Goal: Task Accomplishment & Management: Manage account settings

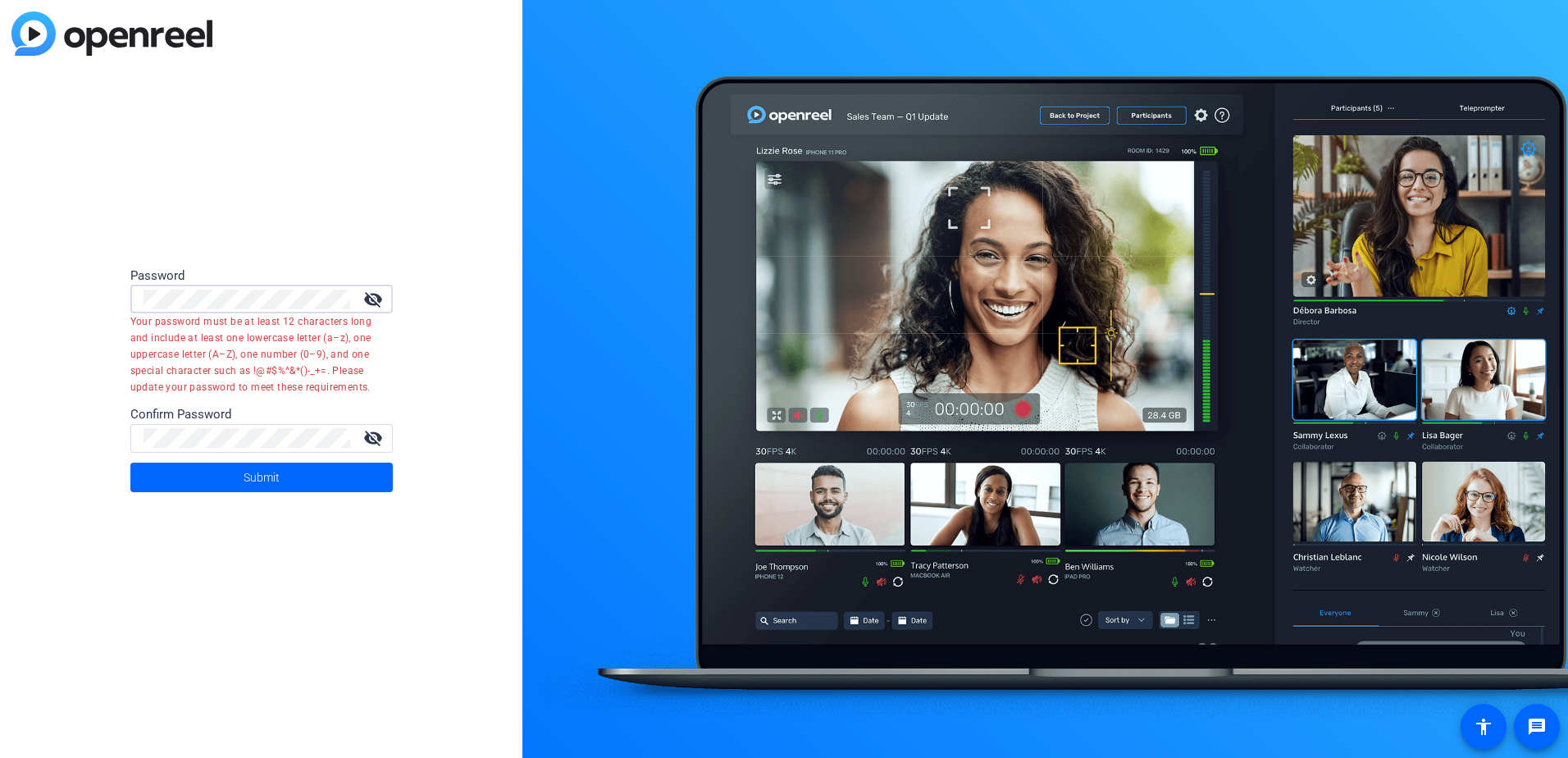
click at [134, 290] on div "visibility_off" at bounding box center [261, 299] width 262 height 29
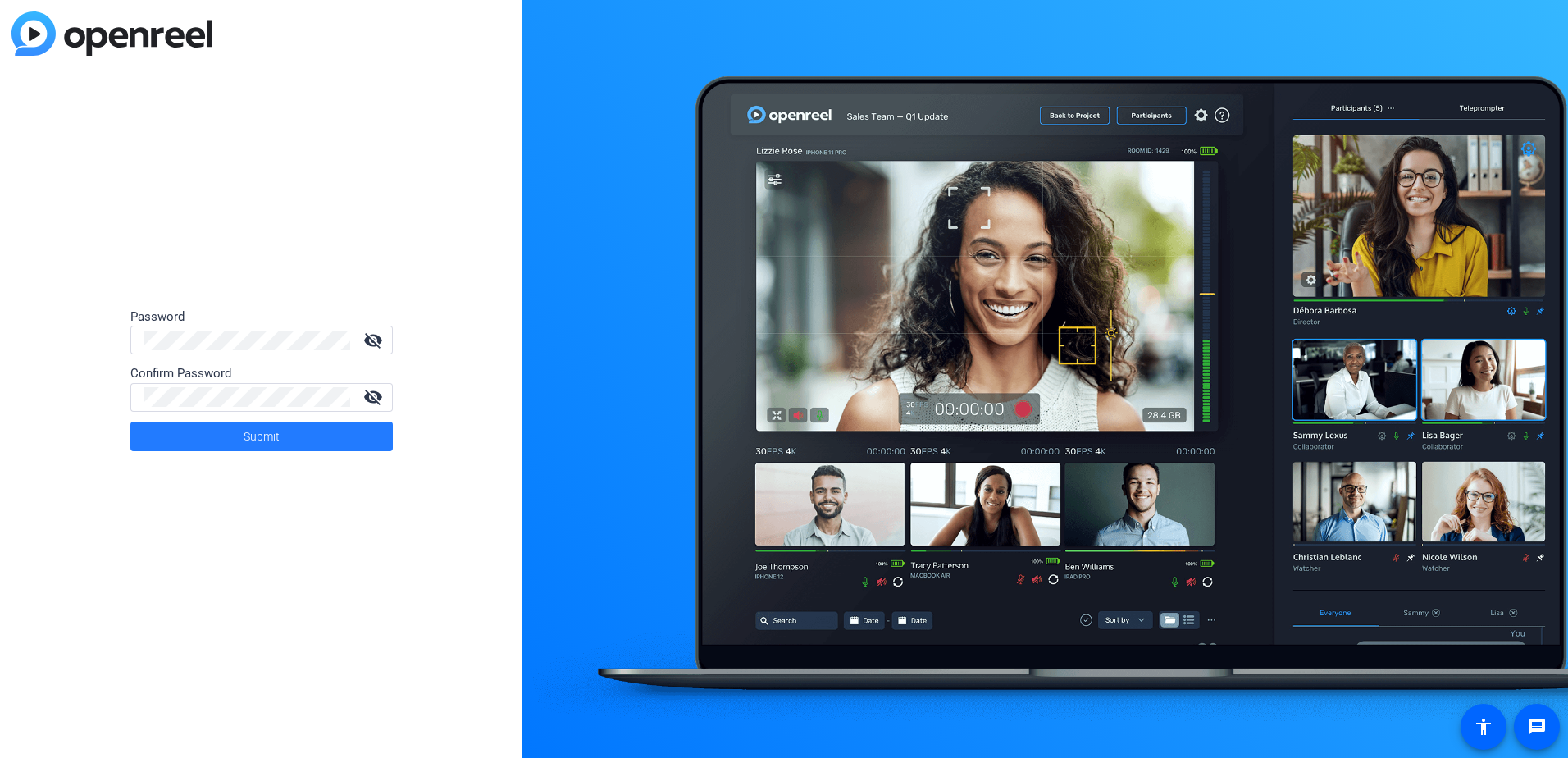
click at [253, 433] on span "Submit" at bounding box center [262, 435] width 36 height 41
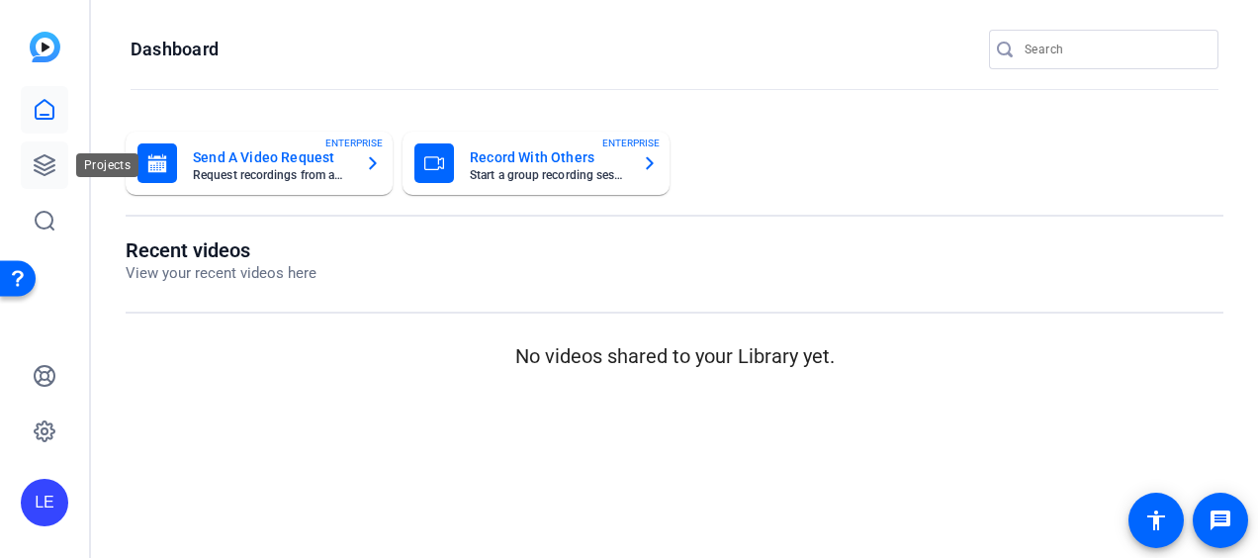
click at [40, 174] on icon at bounding box center [45, 165] width 24 height 24
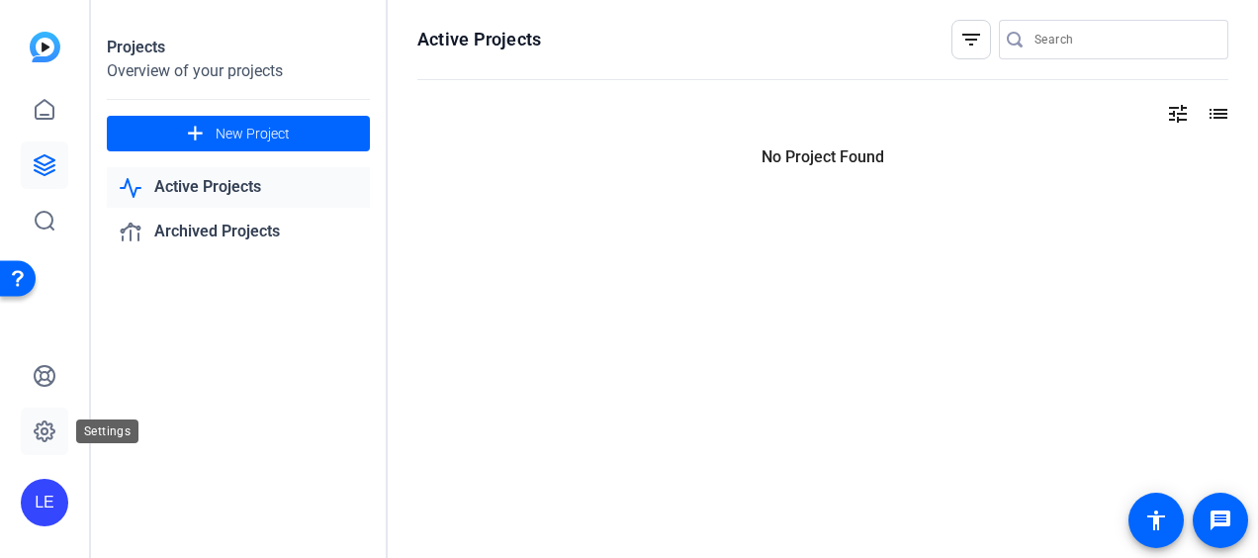
click at [49, 439] on icon at bounding box center [45, 431] width 20 height 20
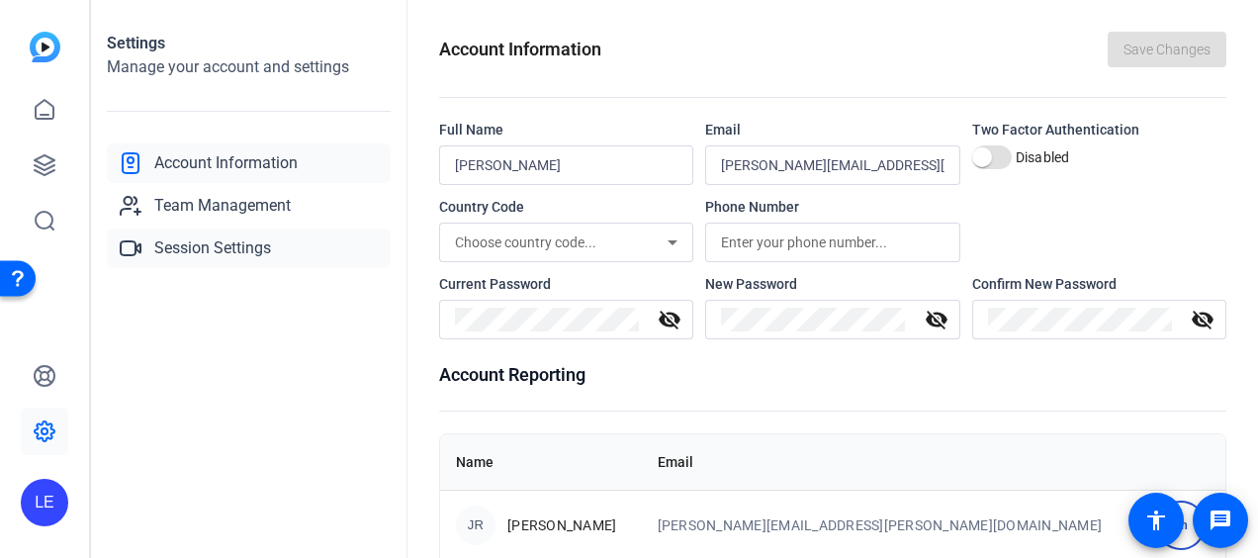
click at [249, 251] on span "Session Settings" at bounding box center [212, 248] width 117 height 24
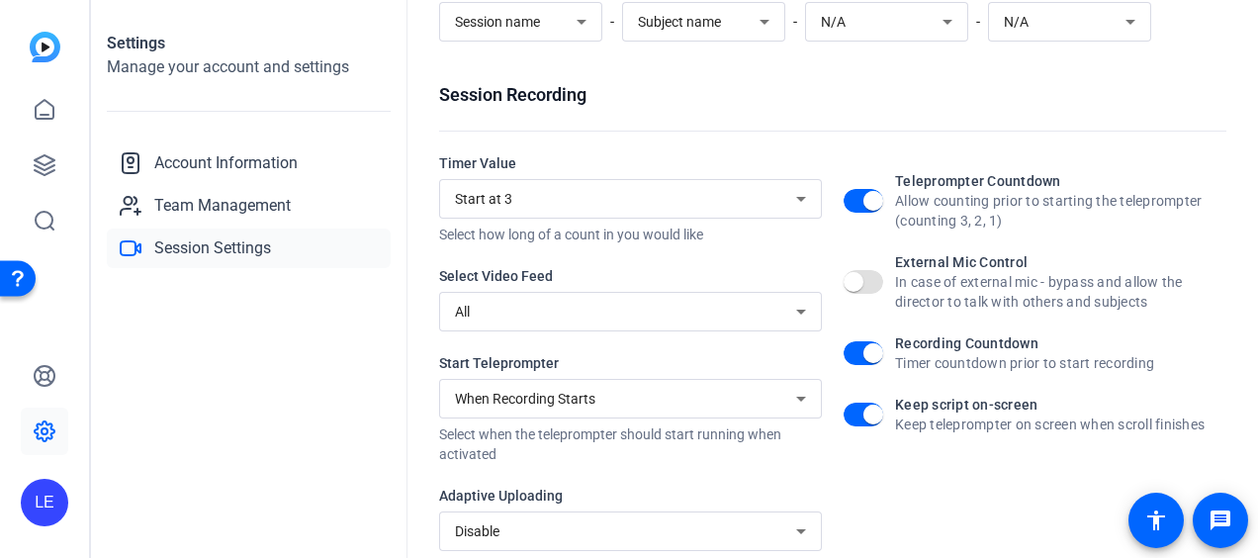
scroll to position [297, 0]
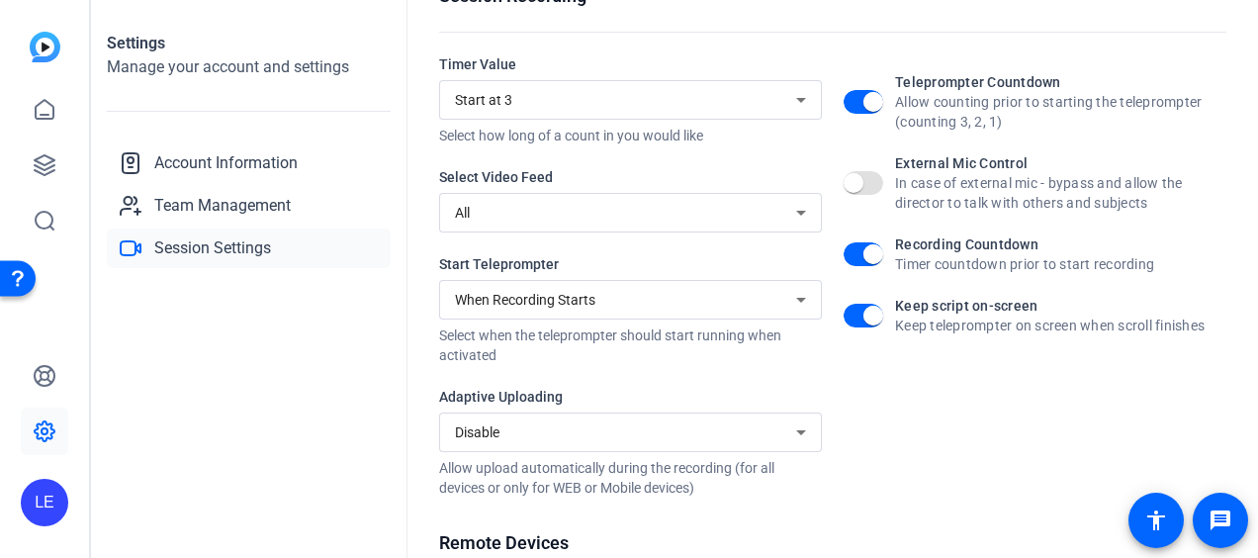
click at [636, 426] on div "Disable" at bounding box center [625, 432] width 341 height 24
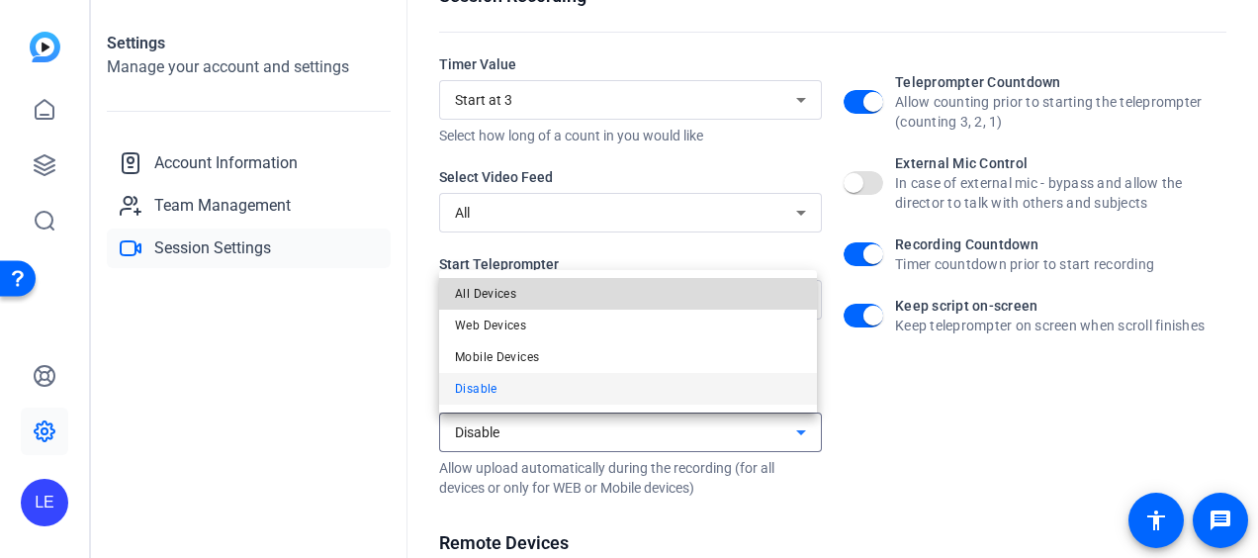
click at [562, 293] on mat-option "All Devices" at bounding box center [628, 294] width 378 height 32
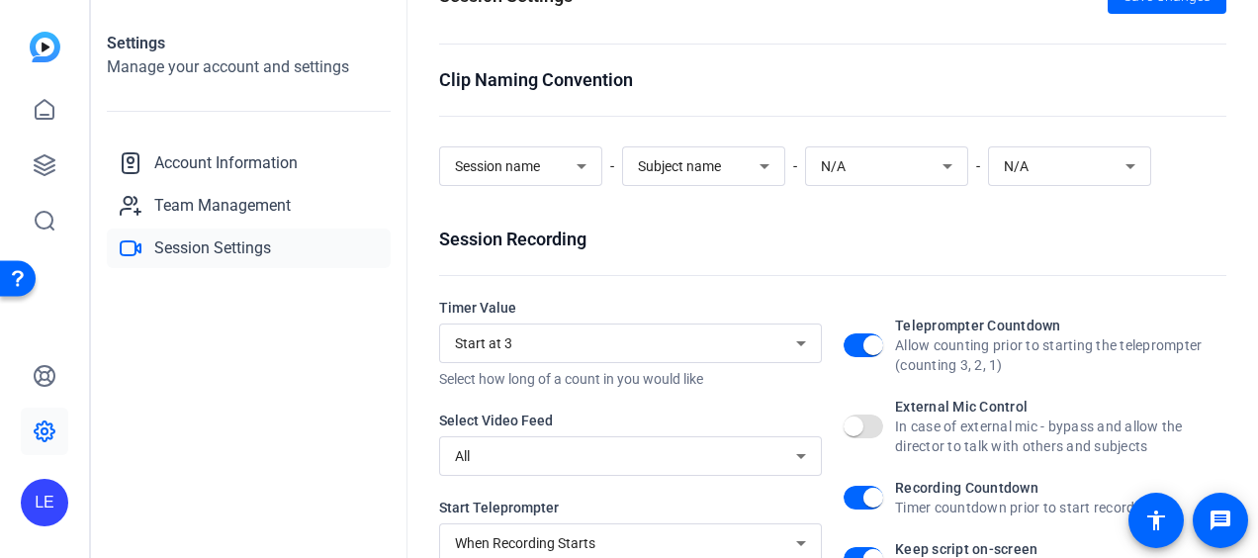
scroll to position [0, 0]
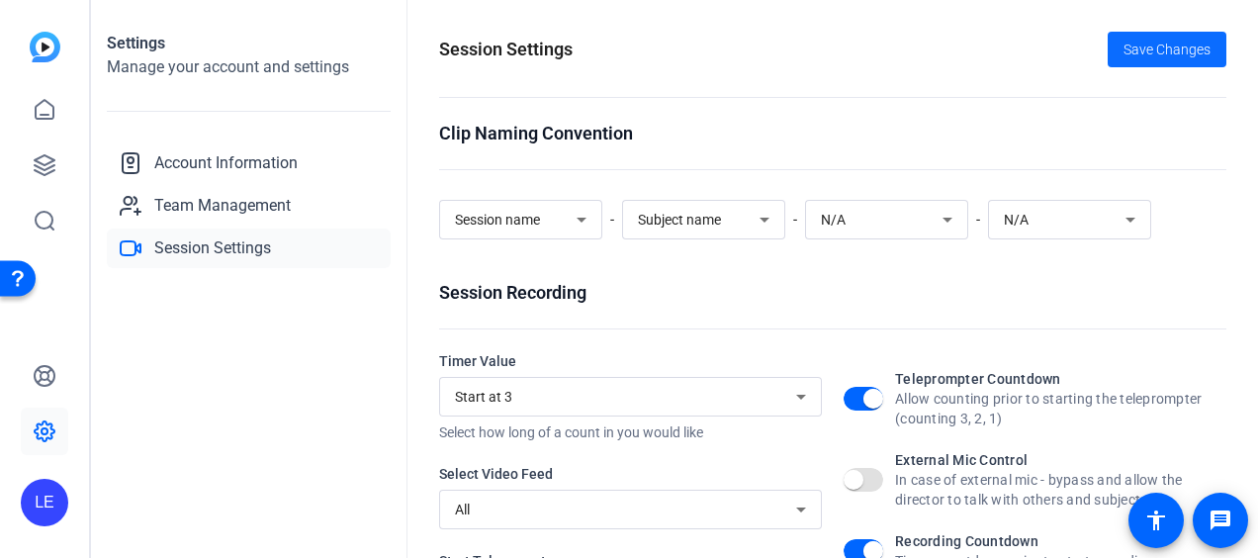
click at [1127, 44] on span "Save Changes" at bounding box center [1166, 50] width 87 height 21
click at [251, 216] on span "Team Management" at bounding box center [222, 206] width 136 height 24
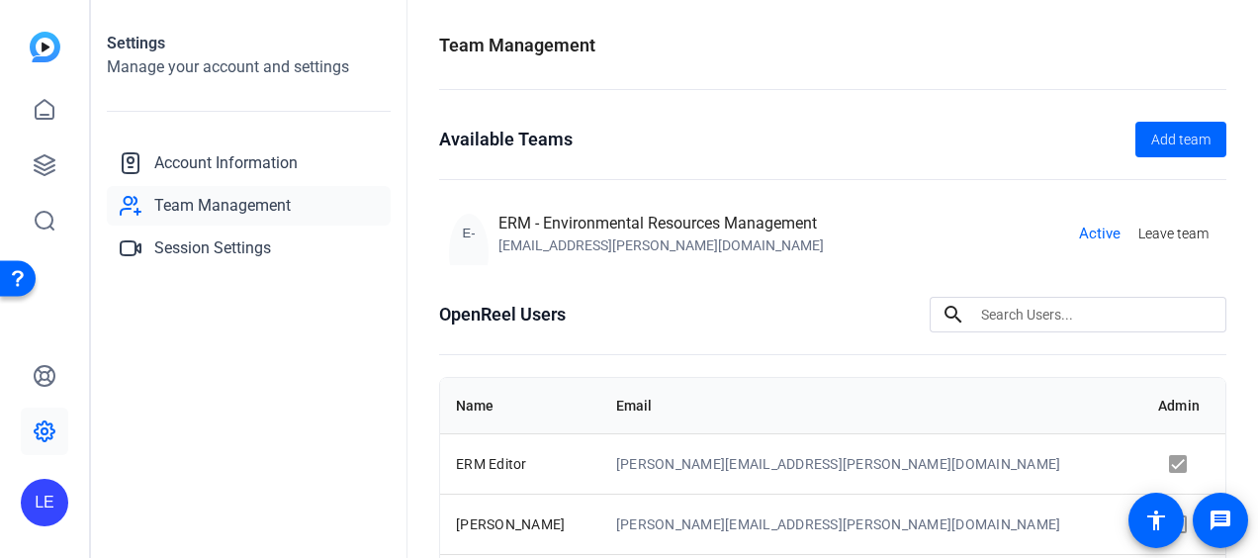
click at [202, 205] on span "Team Management" at bounding box center [222, 206] width 136 height 24
click at [234, 249] on span "Session Settings" at bounding box center [212, 248] width 117 height 24
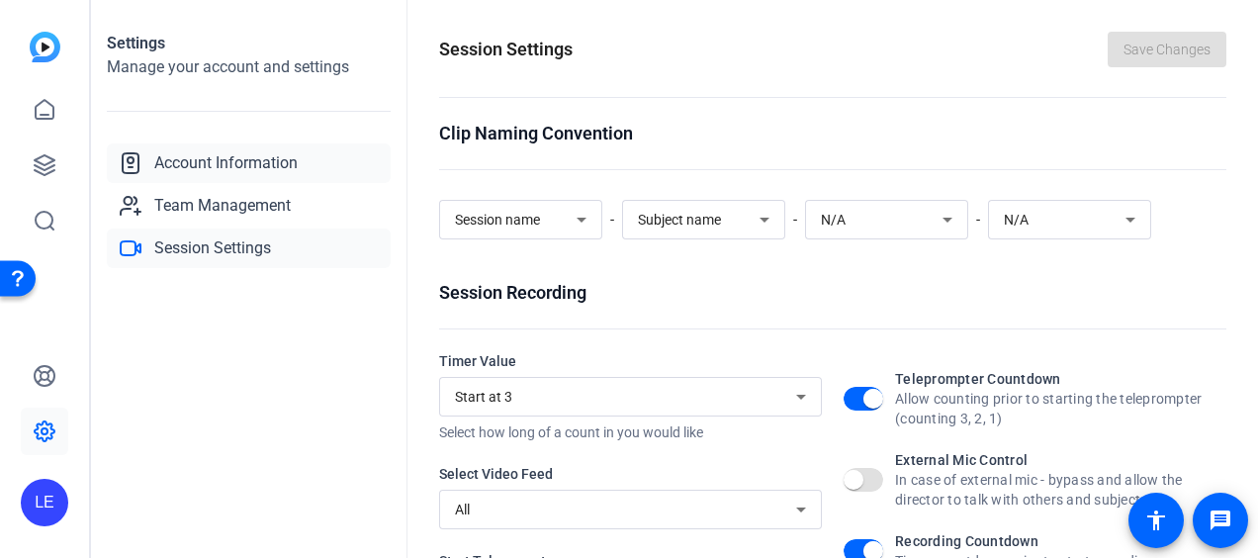
click at [232, 168] on span "Account Information" at bounding box center [225, 163] width 143 height 24
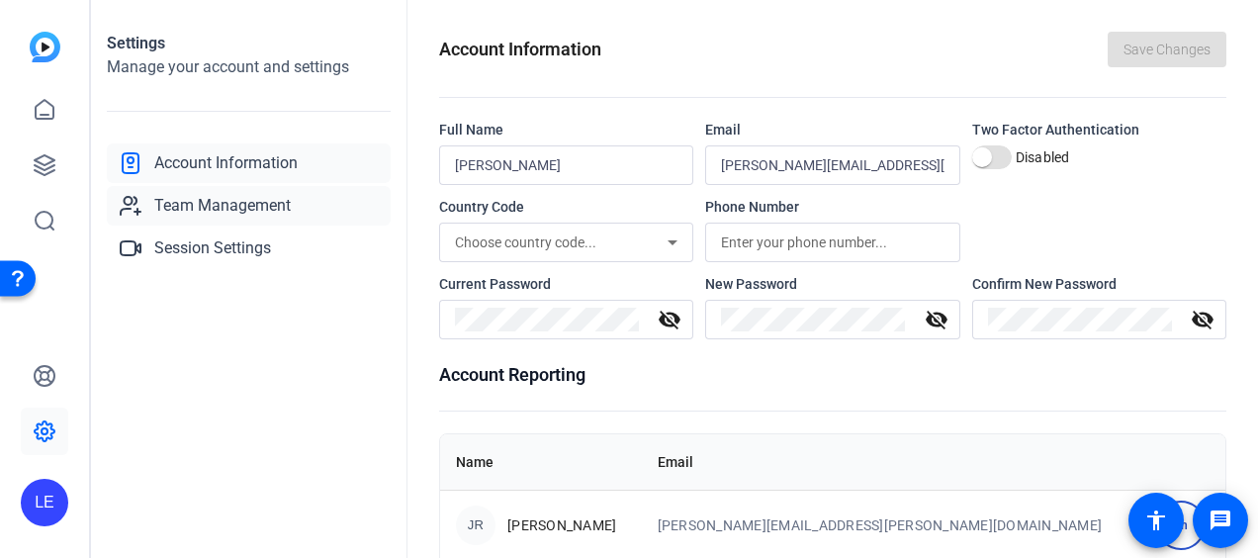
click at [214, 207] on span "Team Management" at bounding box center [222, 206] width 136 height 24
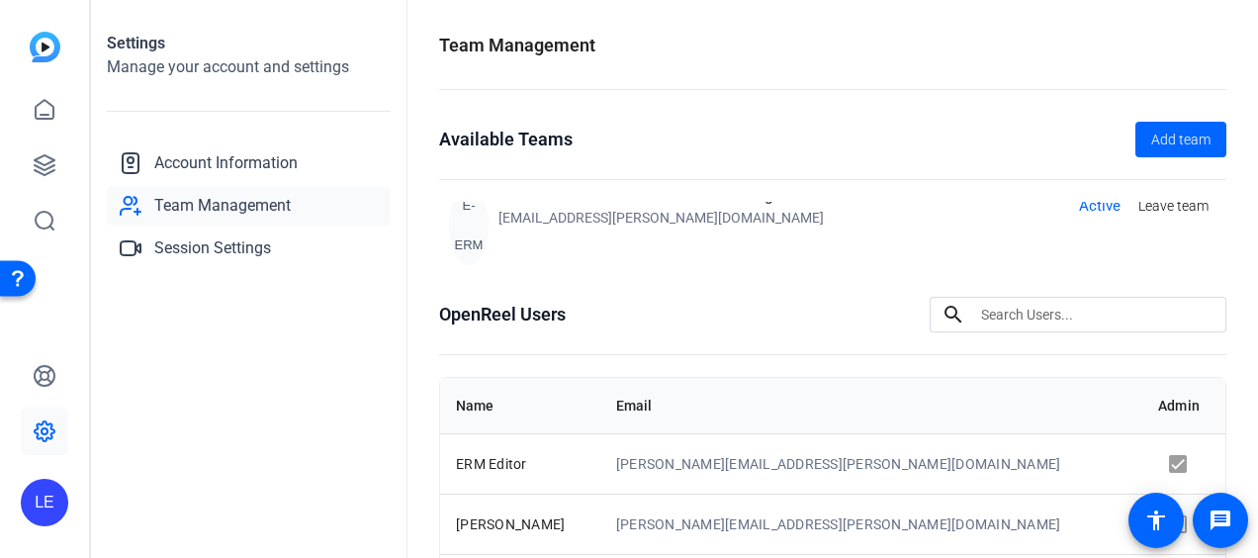
scroll to position [172, 0]
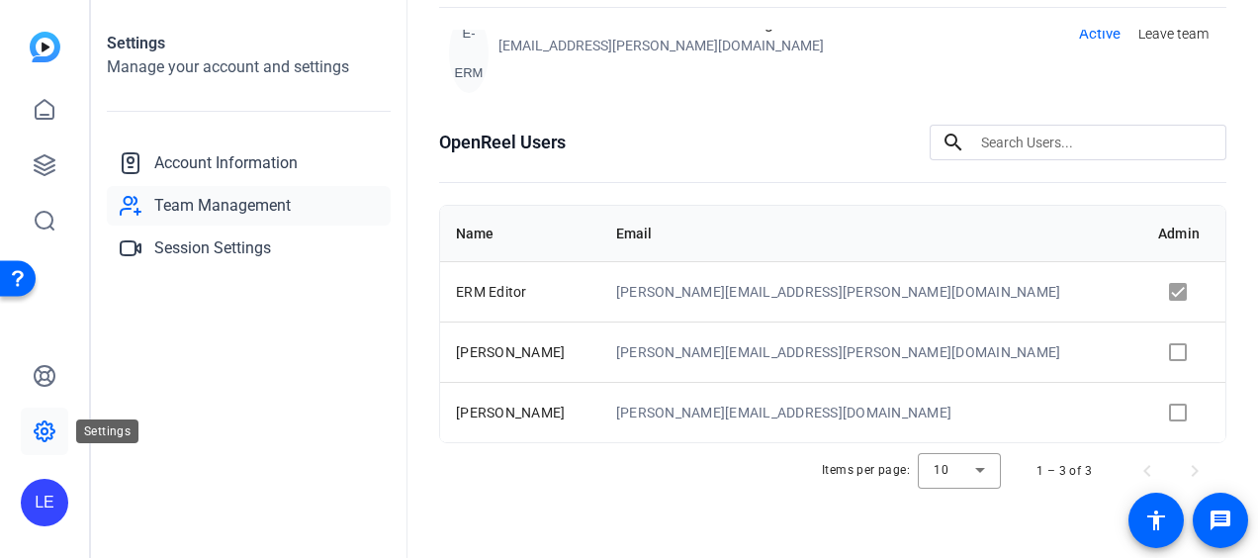
click at [48, 423] on icon at bounding box center [45, 431] width 20 height 20
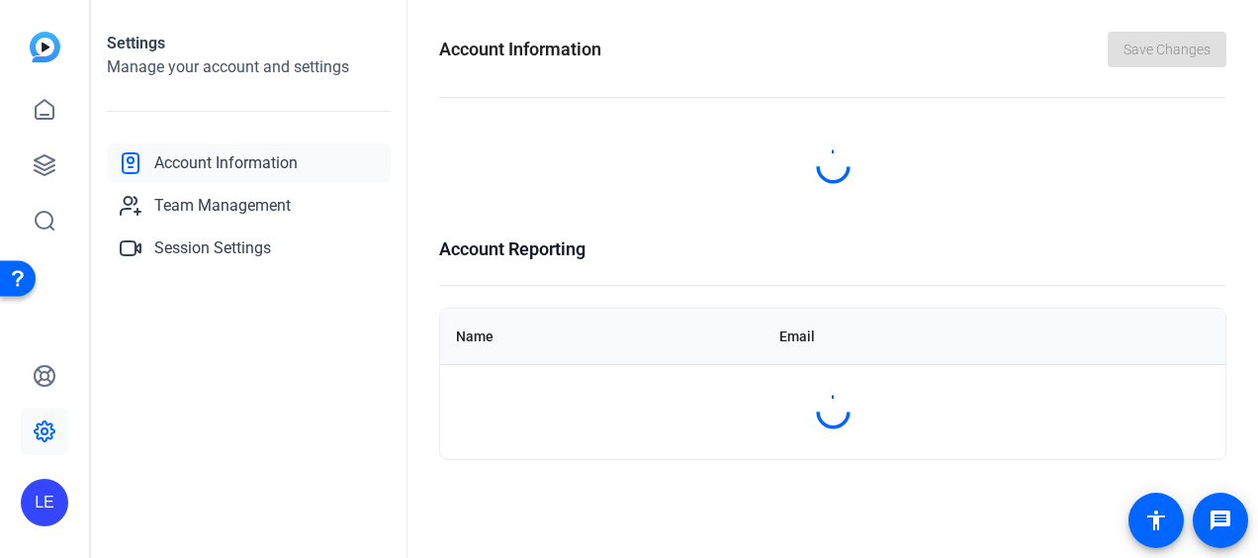
scroll to position [0, 0]
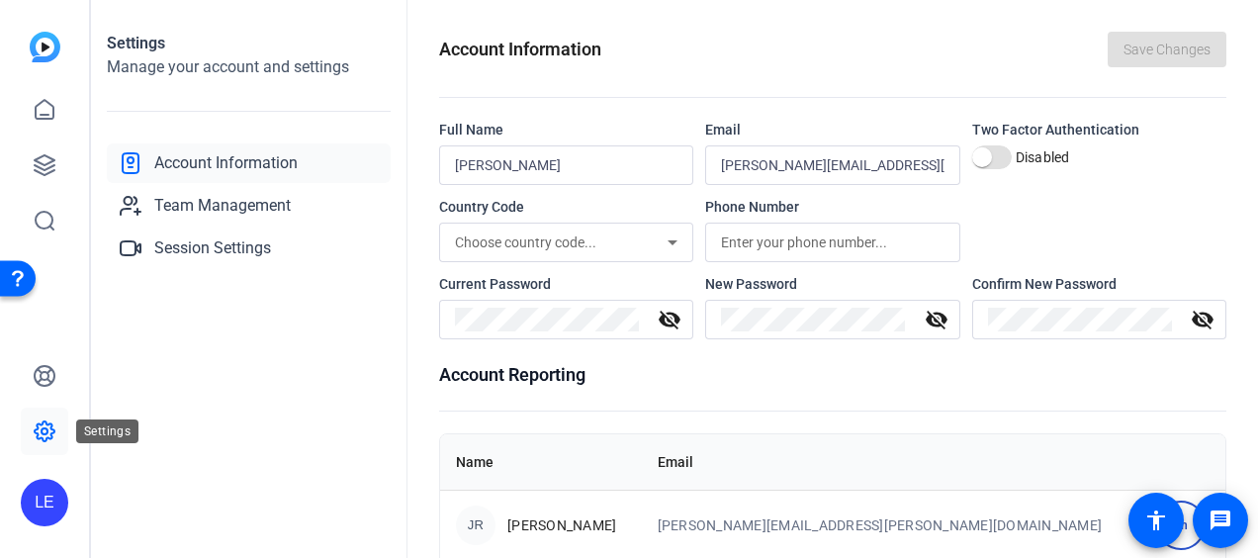
click at [48, 441] on icon at bounding box center [45, 431] width 24 height 24
click at [239, 204] on span "Team Management" at bounding box center [222, 206] width 136 height 24
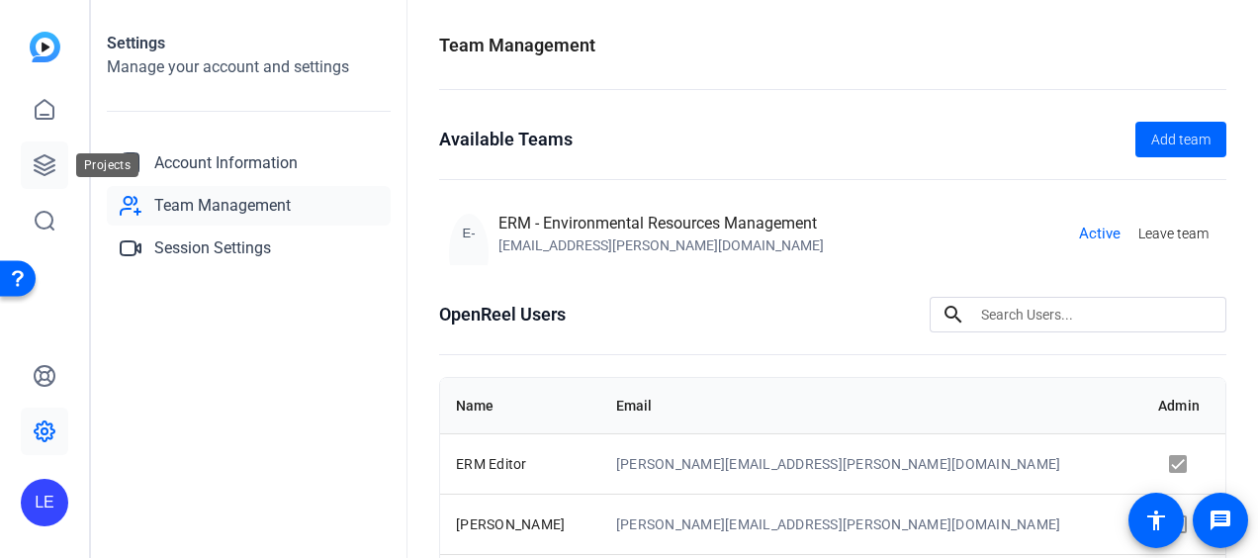
click at [42, 173] on icon at bounding box center [45, 165] width 20 height 20
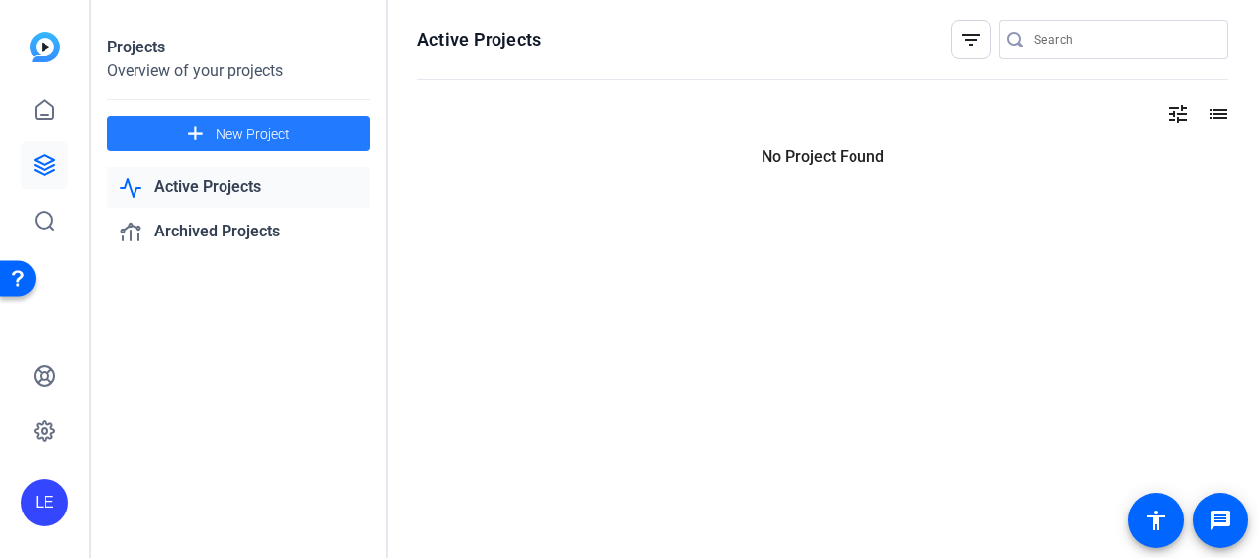
click at [255, 131] on span "New Project" at bounding box center [253, 134] width 74 height 21
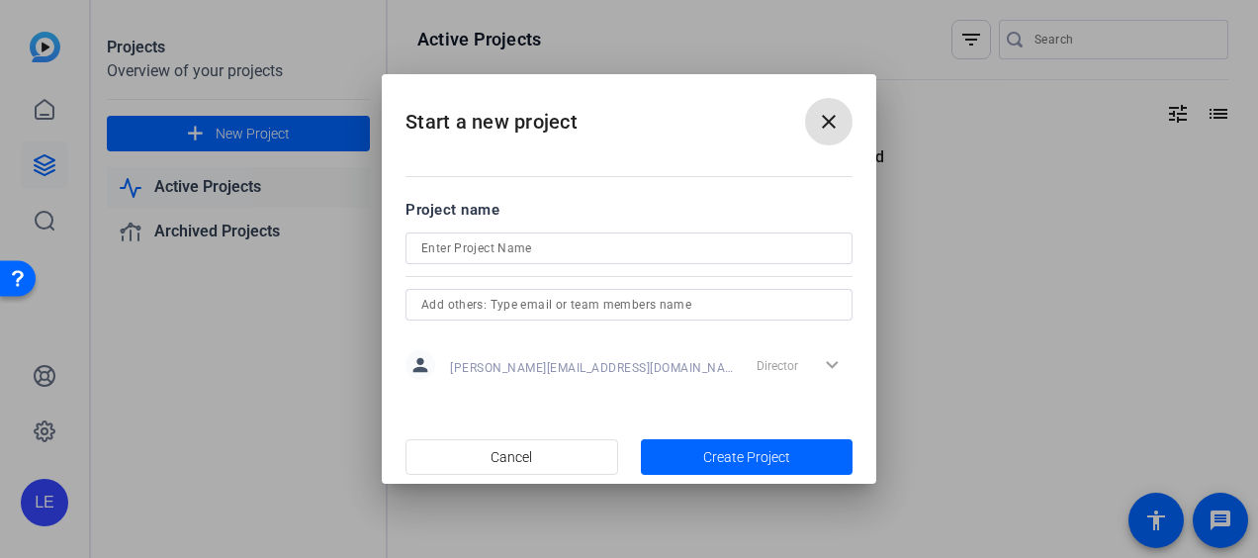
click at [834, 112] on mat-icon "close" at bounding box center [829, 122] width 24 height 24
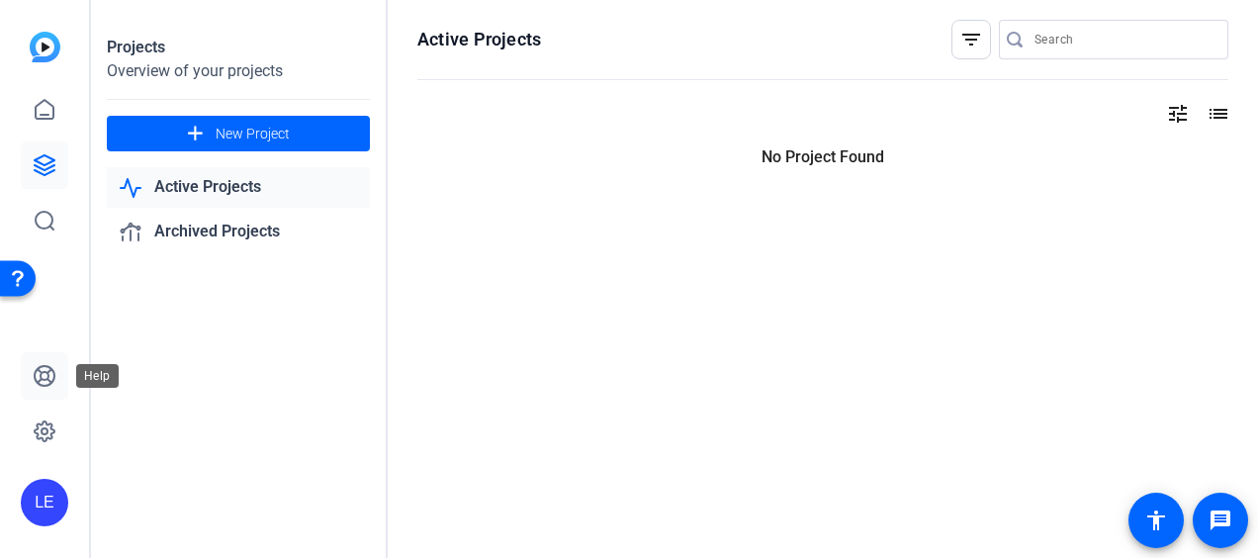
click at [40, 381] on icon at bounding box center [45, 376] width 24 height 24
click at [1165, 516] on mat-icon "accessibility" at bounding box center [1156, 520] width 24 height 24
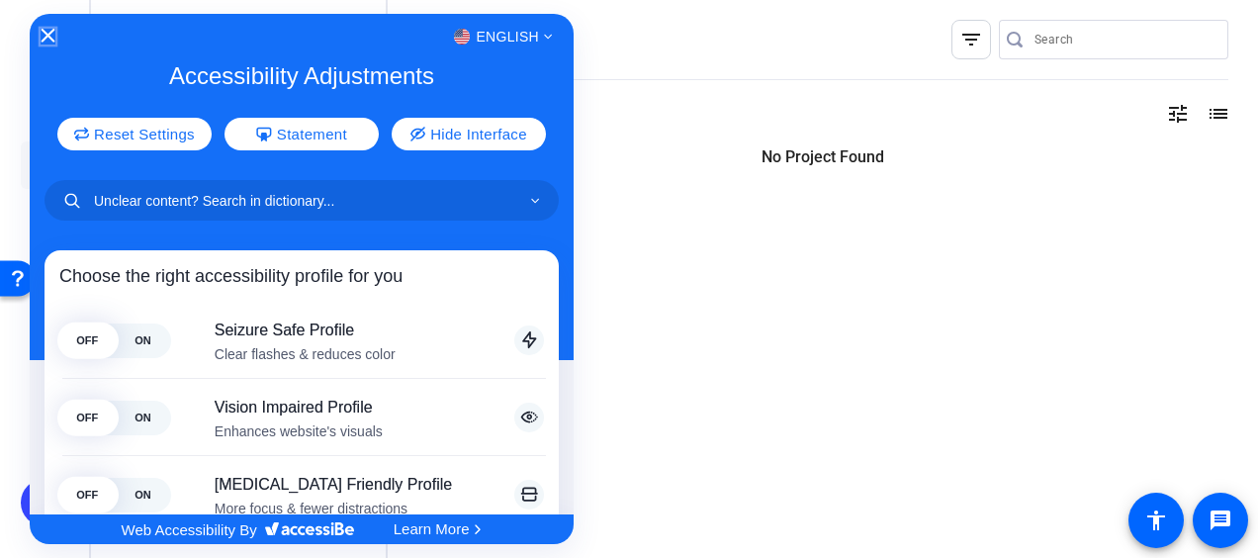
click at [47, 33] on icon "Close Accessibility Interface" at bounding box center [48, 36] width 14 height 14
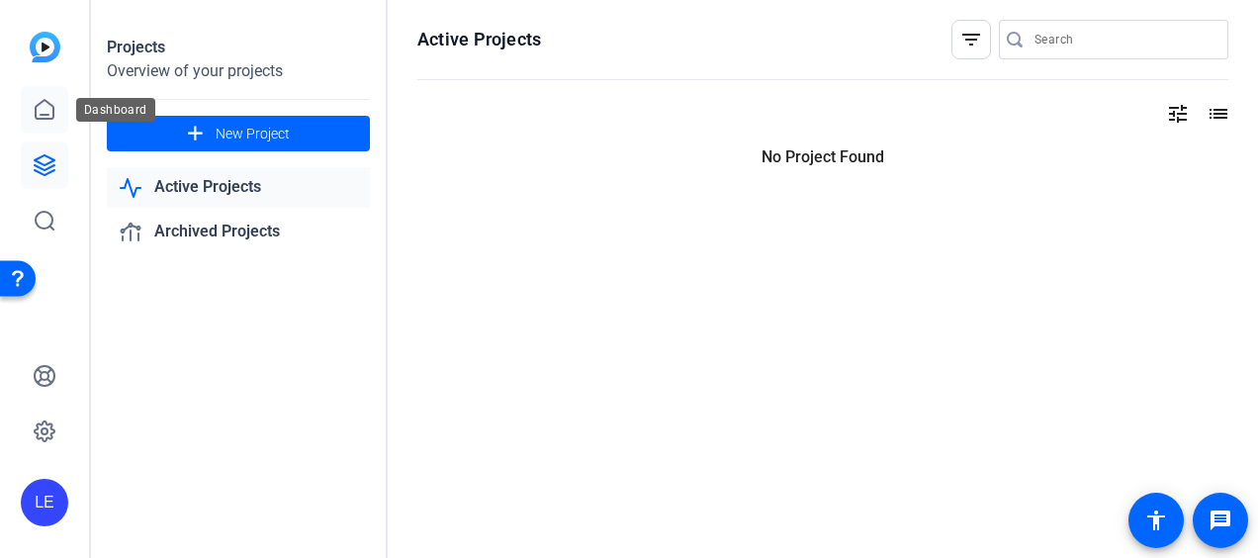
click at [48, 107] on icon at bounding box center [45, 110] width 24 height 24
